Goal: Task Accomplishment & Management: Use online tool/utility

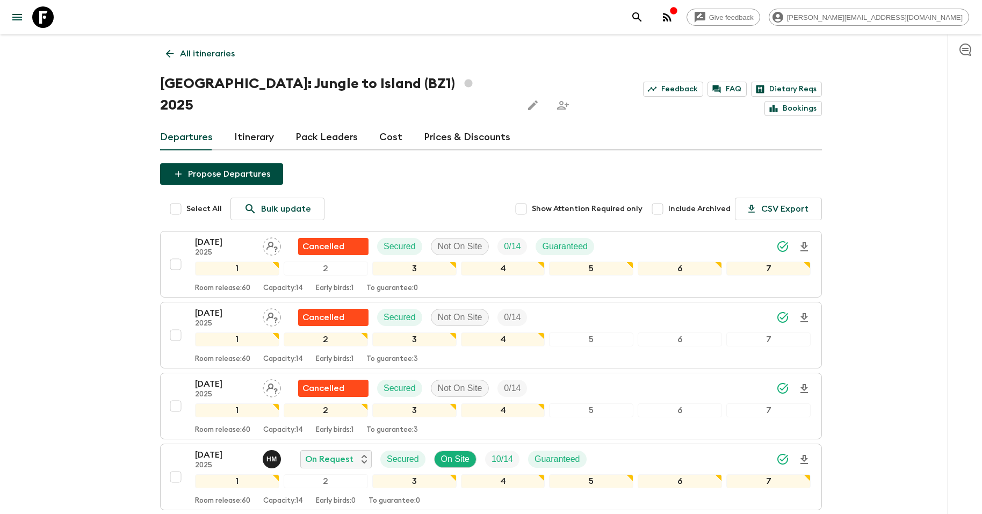
click at [44, 15] on icon at bounding box center [42, 16] width 21 height 21
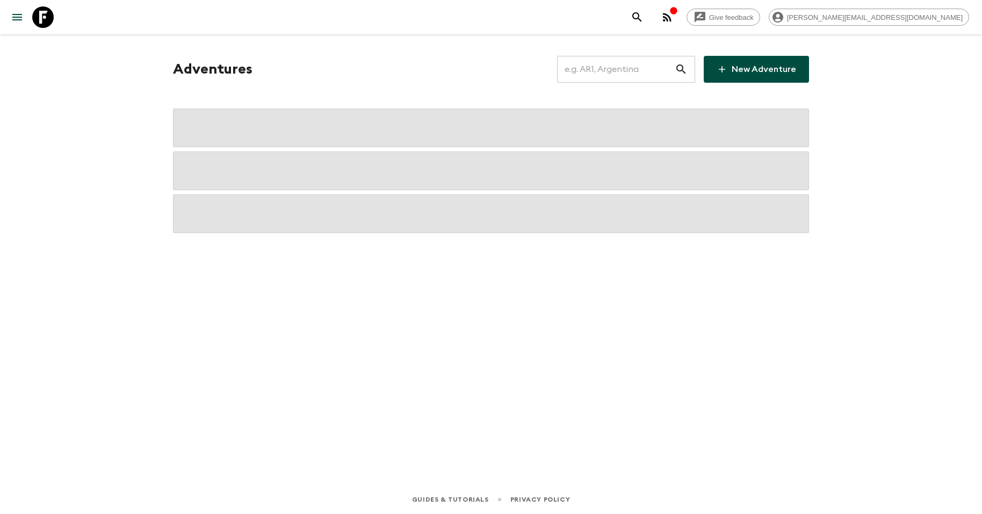
click at [612, 64] on input "text" at bounding box center [616, 69] width 118 height 30
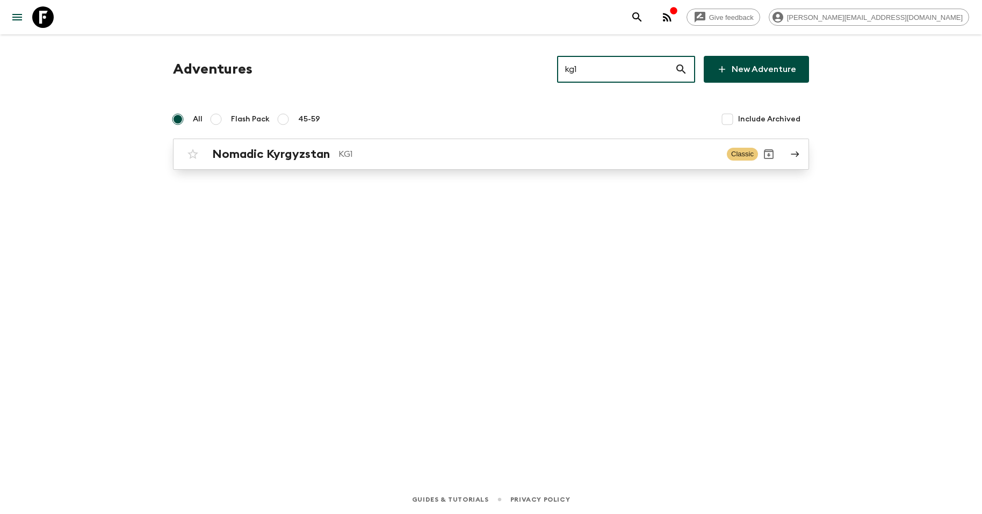
type input "kg1"
click at [392, 154] on p "KG1" at bounding box center [528, 154] width 380 height 13
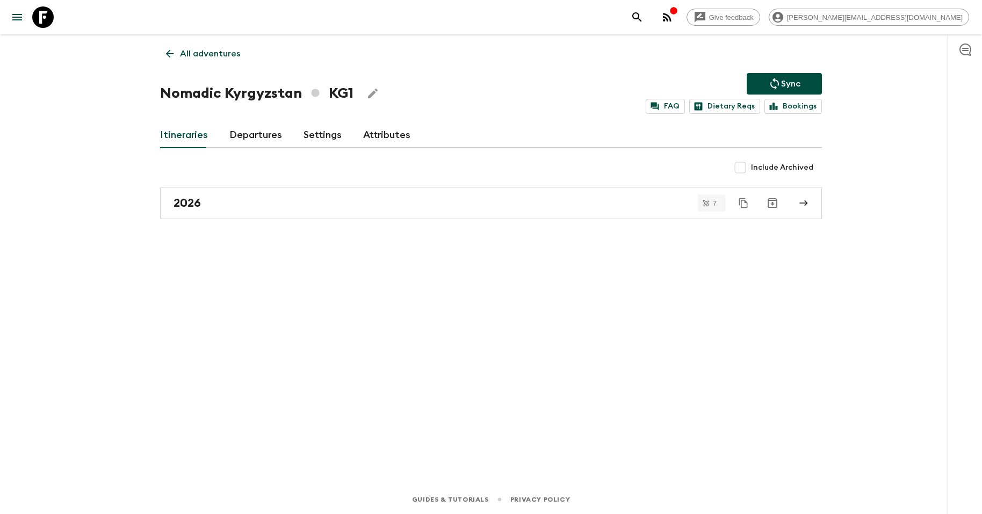
click at [228, 230] on div "All adventures Nomadic Kyrgyzstan KG1 Sync FAQ Dietary Reqs Bookings Itinerarie…" at bounding box center [491, 244] width 688 height 421
click at [228, 214] on link "2026" at bounding box center [491, 203] width 662 height 32
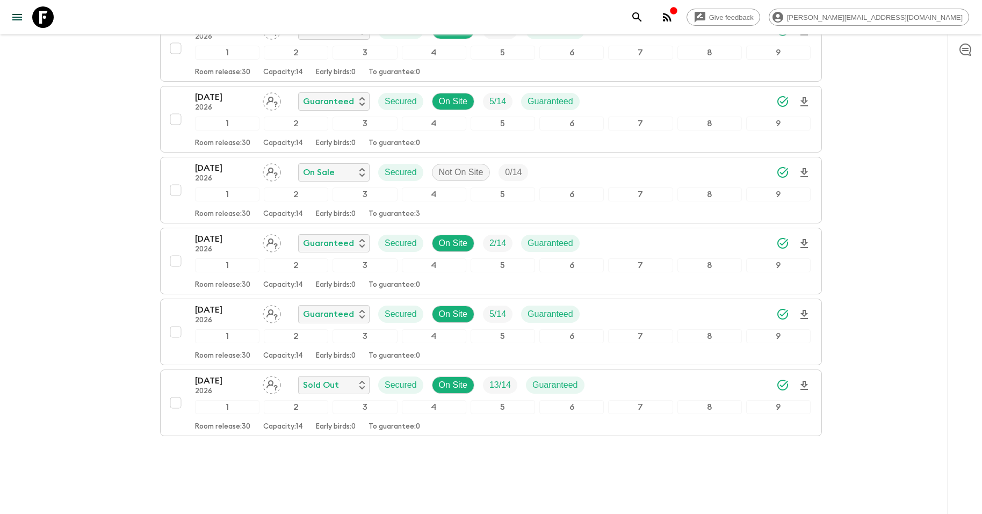
scroll to position [279, 0]
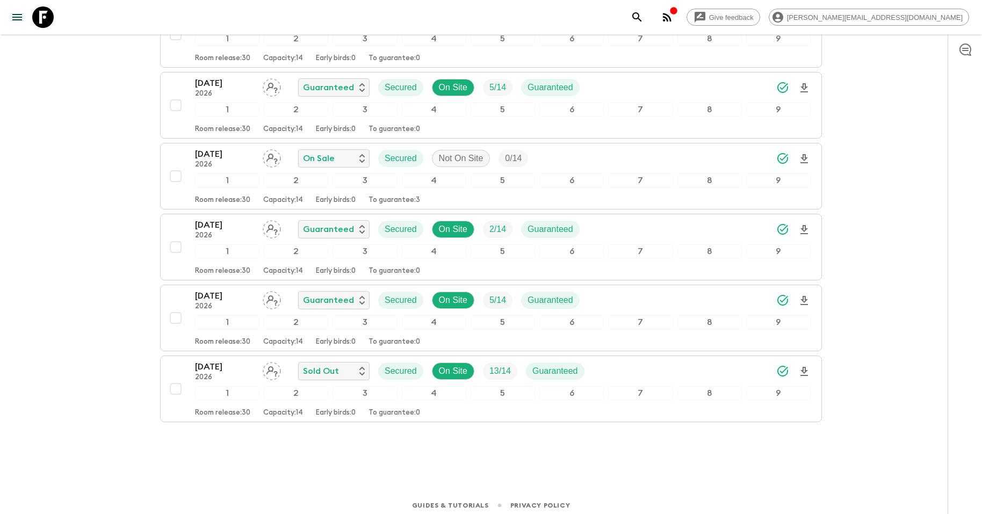
click at [38, 8] on icon at bounding box center [42, 16] width 21 height 21
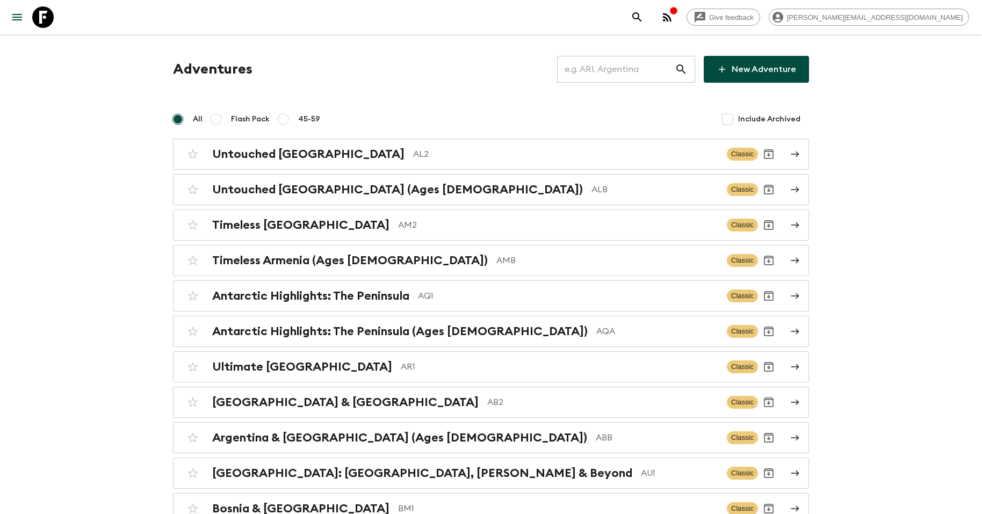
click at [597, 61] on input "text" at bounding box center [616, 69] width 118 height 30
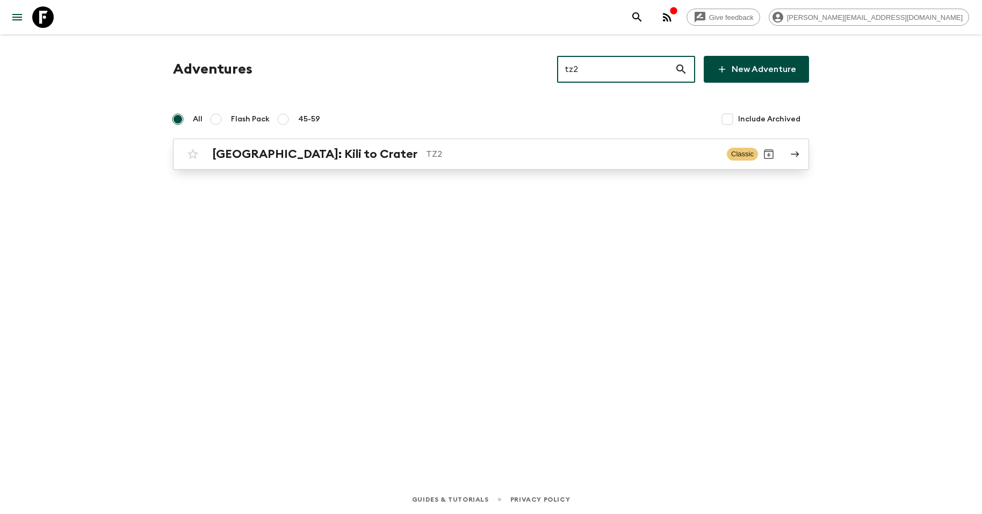
type input "tz2"
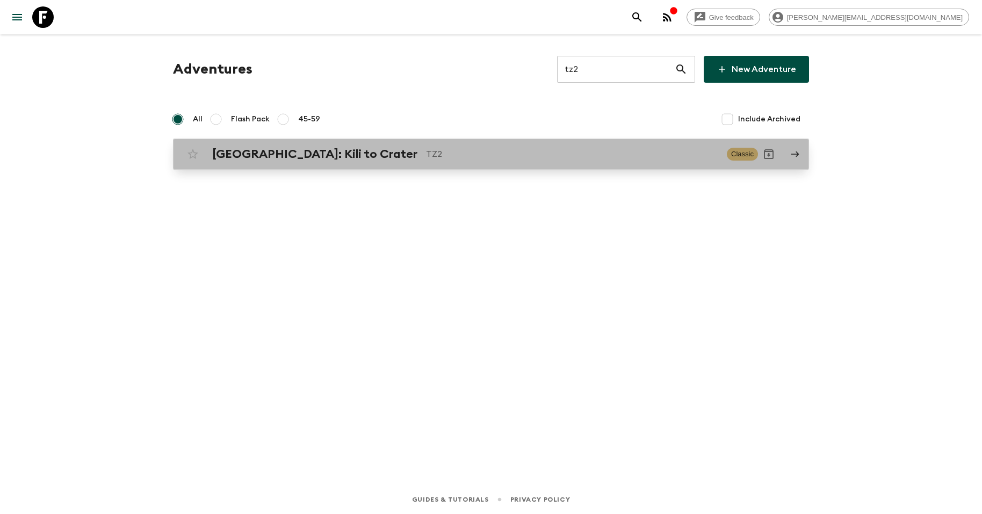
click at [426, 152] on p "TZ2" at bounding box center [572, 154] width 292 height 13
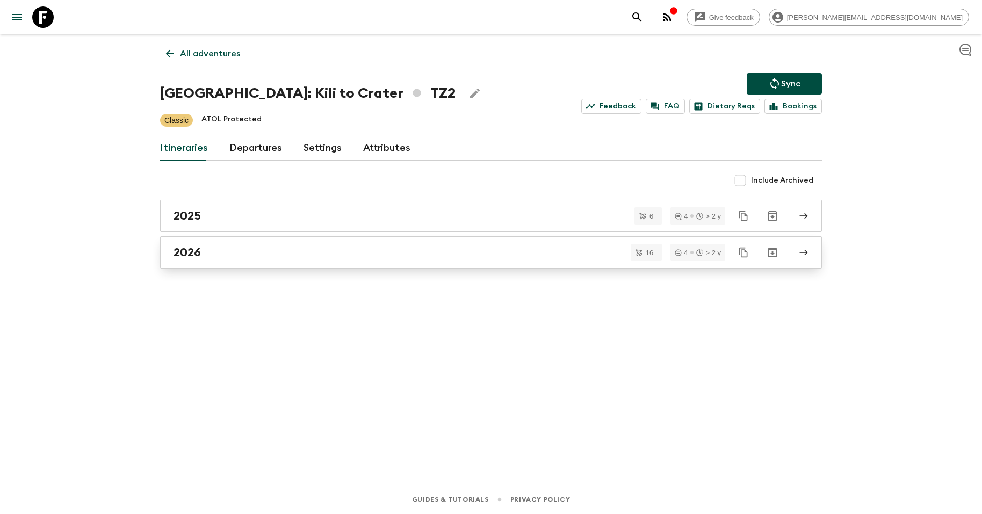
click at [289, 248] on div "2026" at bounding box center [481, 253] width 615 height 14
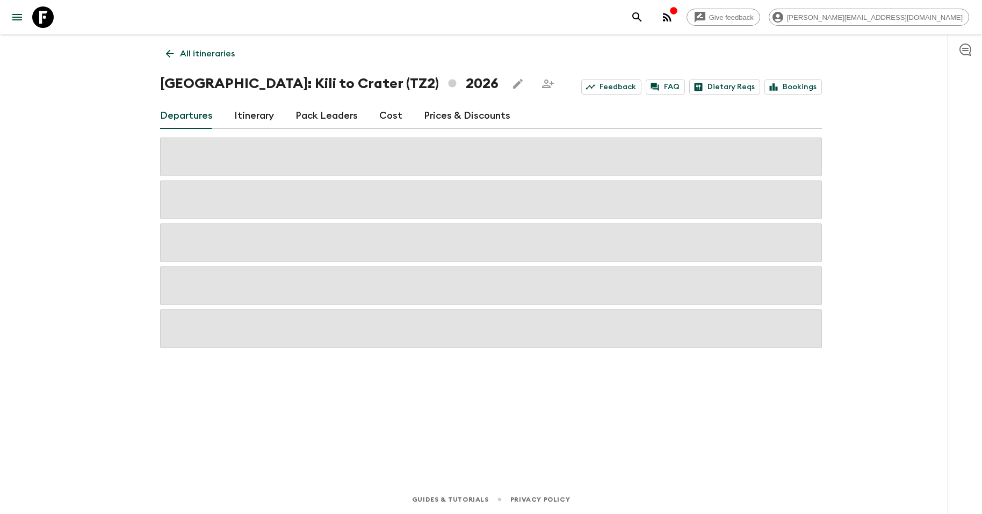
click at [181, 59] on p "All itineraries" at bounding box center [207, 53] width 55 height 13
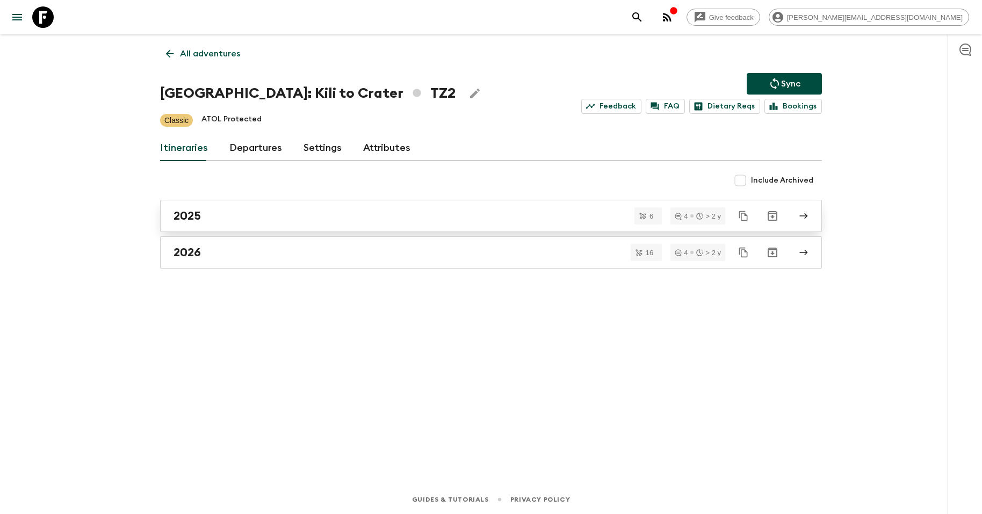
click at [210, 221] on div "2025" at bounding box center [481, 216] width 615 height 14
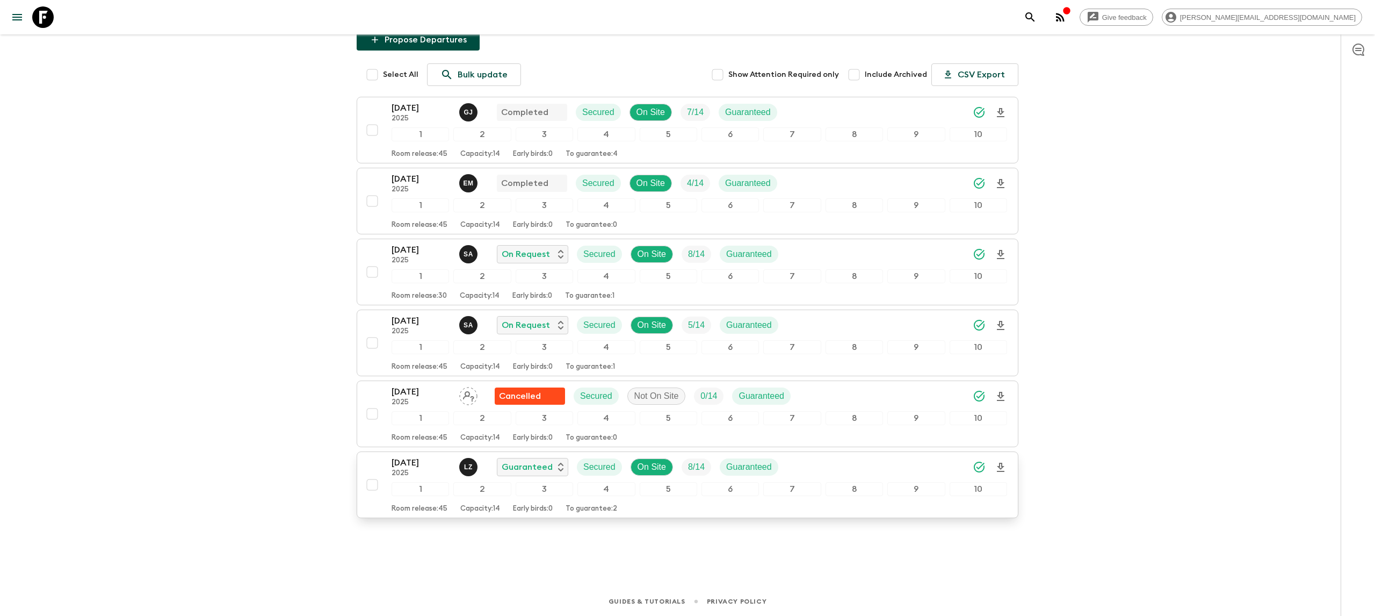
scroll to position [117, 0]
click at [982, 323] on icon "Download Onboarding" at bounding box center [1000, 325] width 13 height 13
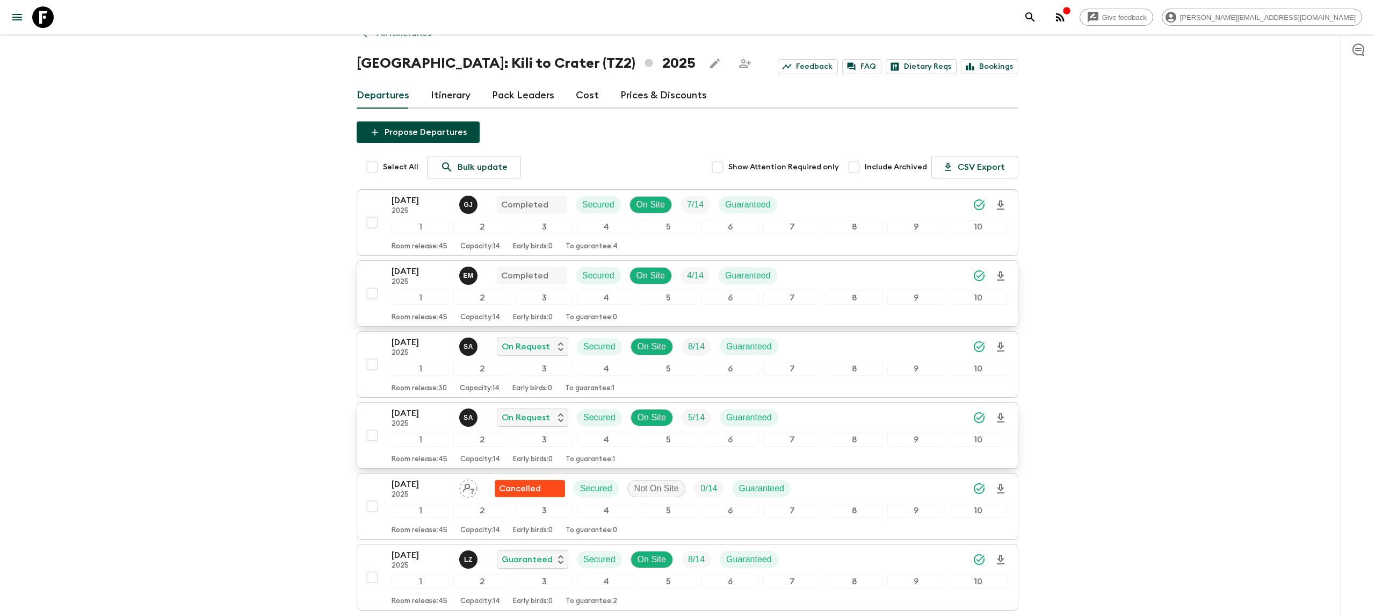
scroll to position [25, 0]
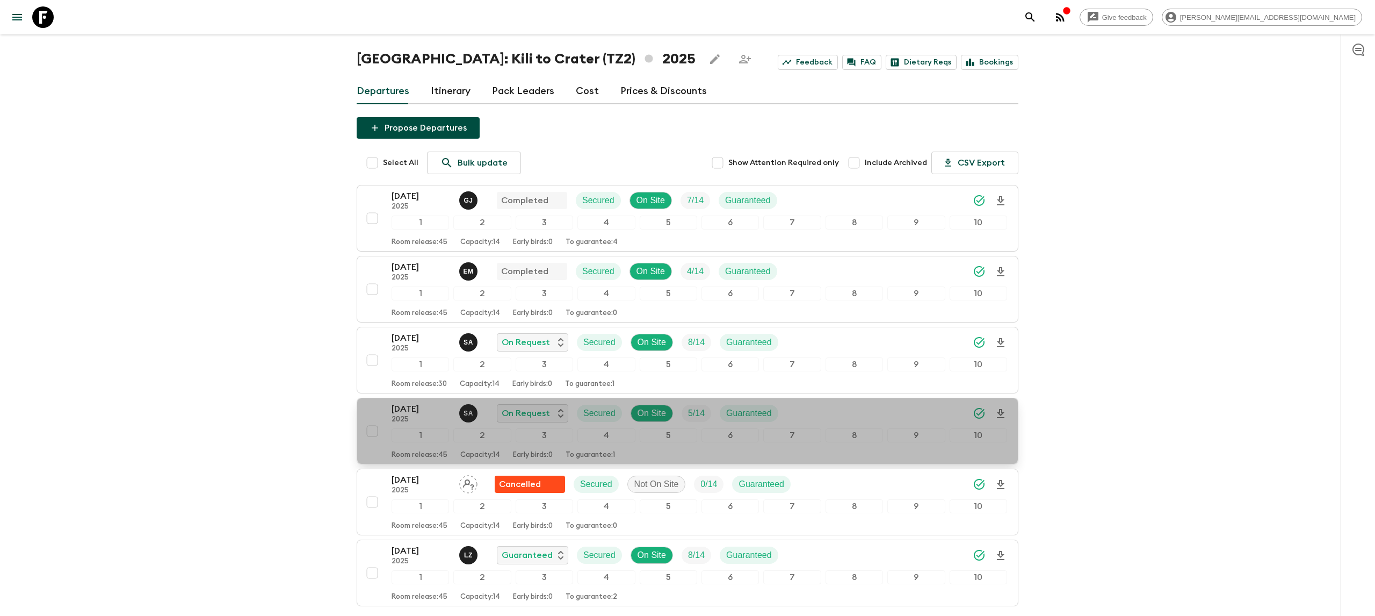
click at [401, 409] on p "[DATE]" at bounding box center [421, 408] width 59 height 13
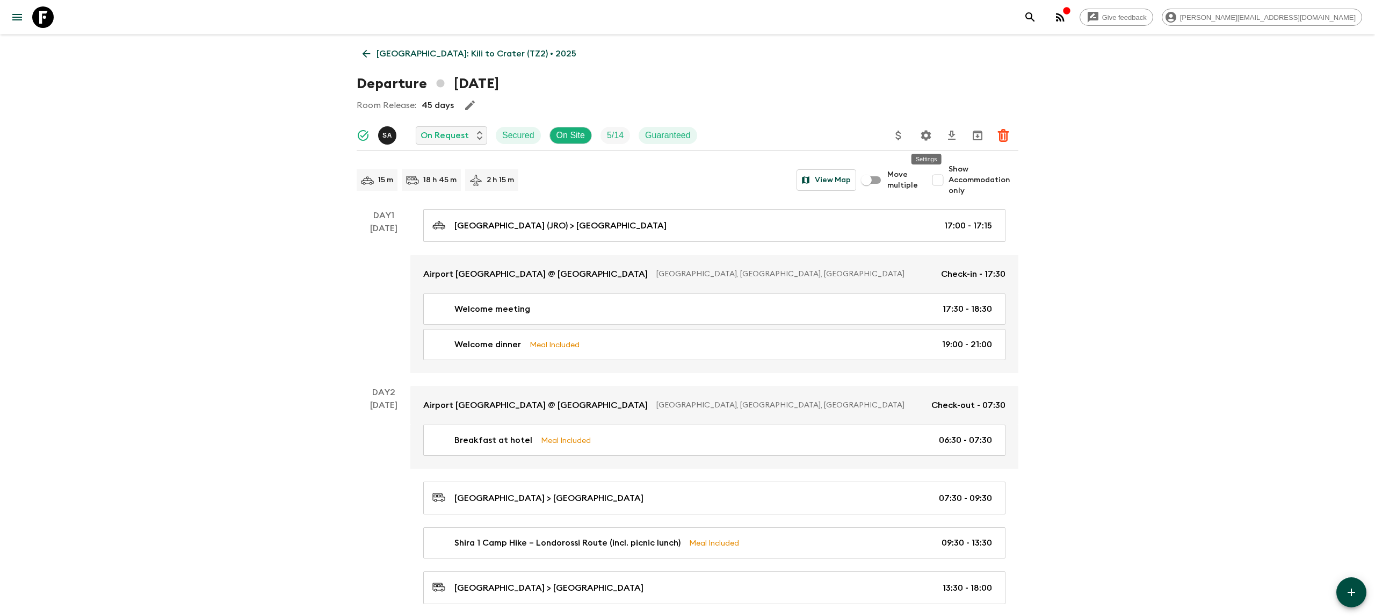
click at [933, 135] on button "Settings" at bounding box center [925, 135] width 21 height 21
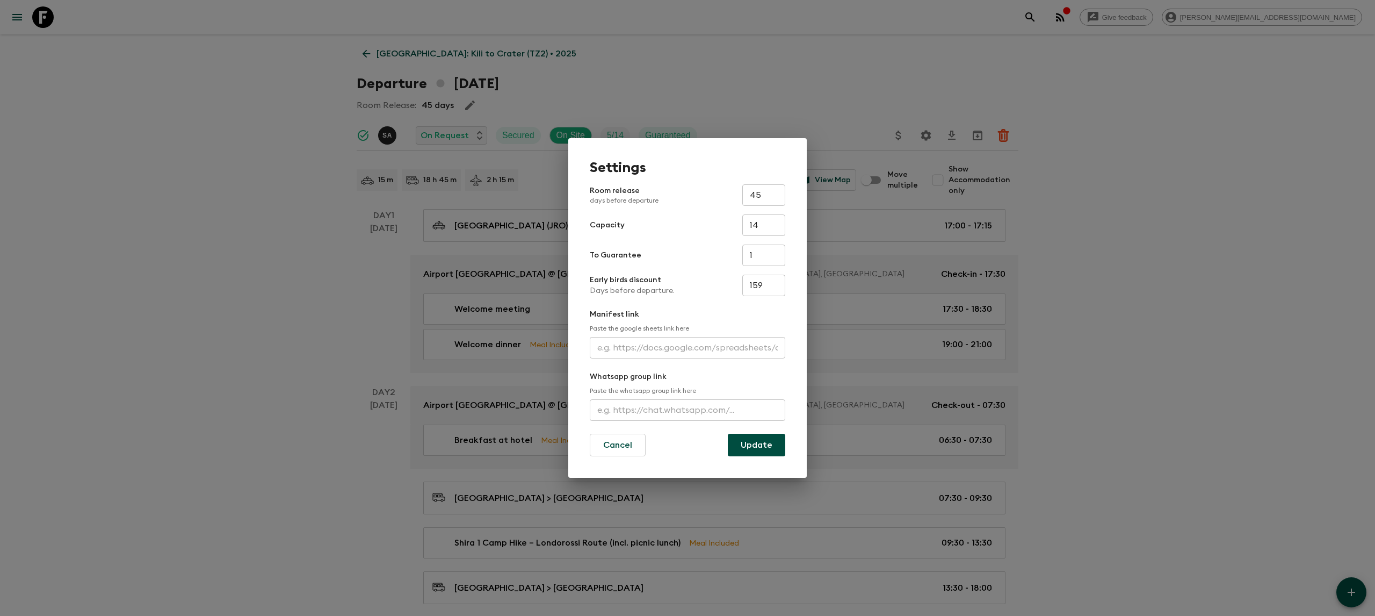
click at [635, 342] on input "text" at bounding box center [688, 347] width 196 height 21
paste input "[URL][DOMAIN_NAME]"
type input "[URL][DOMAIN_NAME]"
click at [756, 439] on button "Update" at bounding box center [756, 445] width 57 height 23
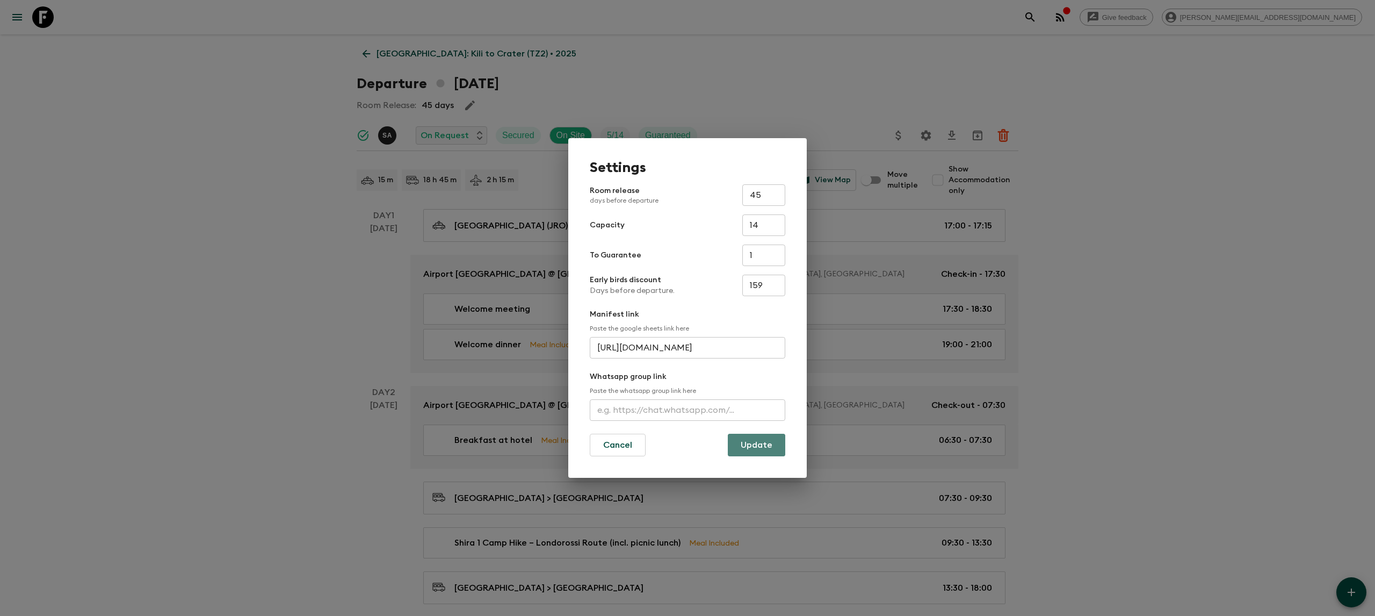
scroll to position [0, 0]
